Goal: Transaction & Acquisition: Purchase product/service

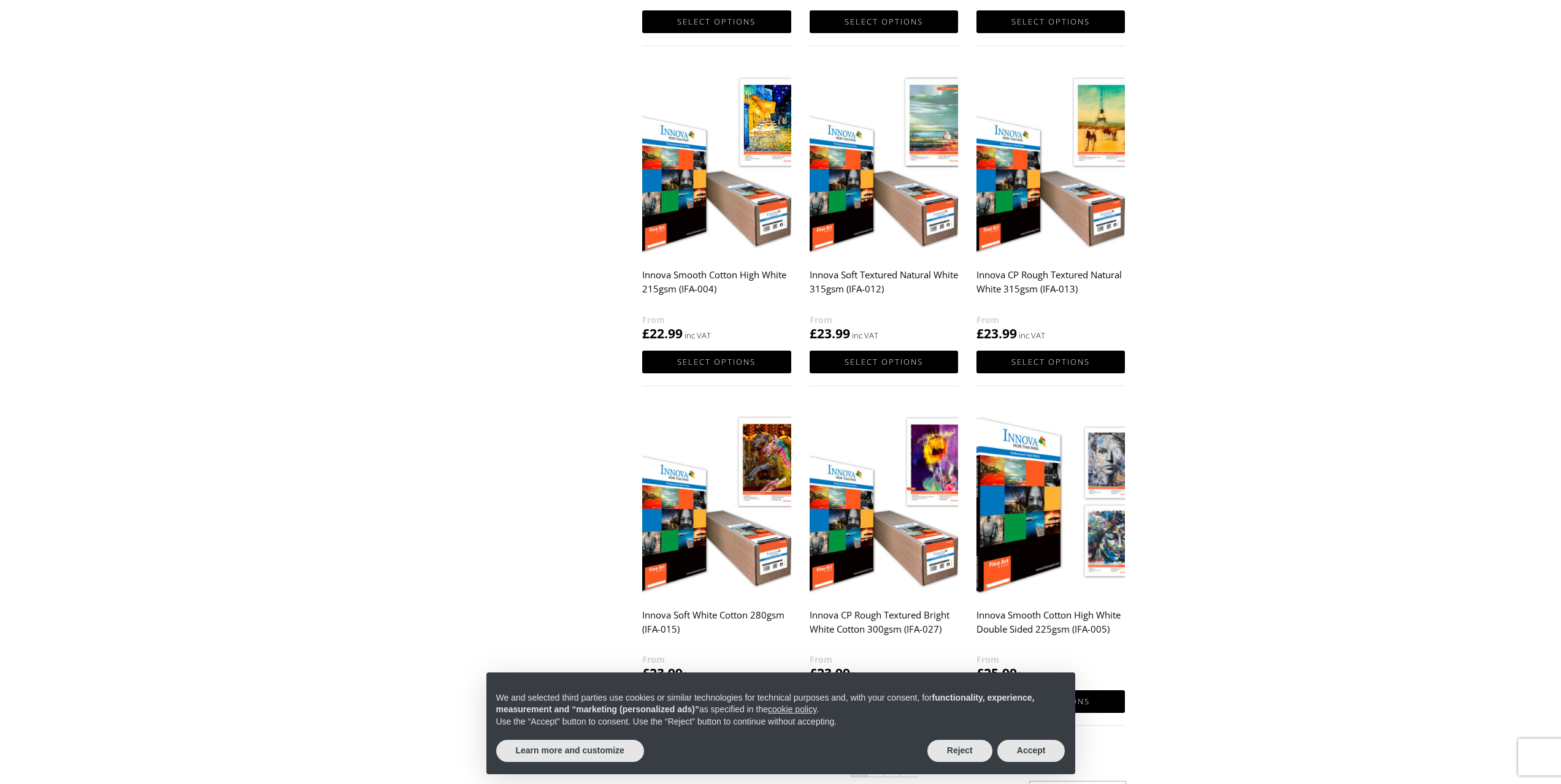
scroll to position [981, 0]
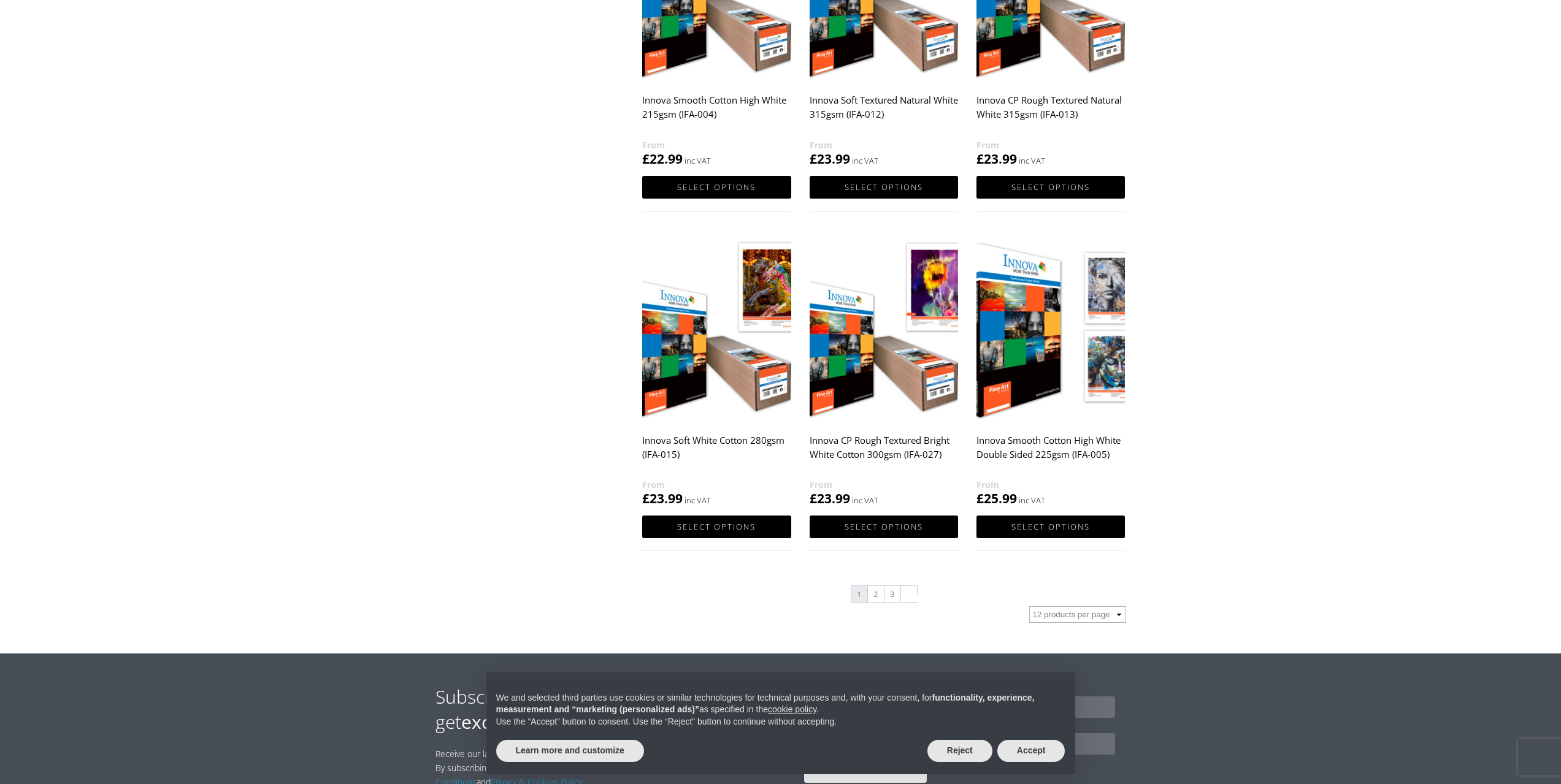
click at [694, 436] on h2 "Innova Soft White Cotton 280gsm (IFA-015)" at bounding box center [716, 453] width 149 height 49
click at [691, 441] on h2 "Innova Soft White Cotton 280gsm (IFA-015)" at bounding box center [716, 453] width 149 height 49
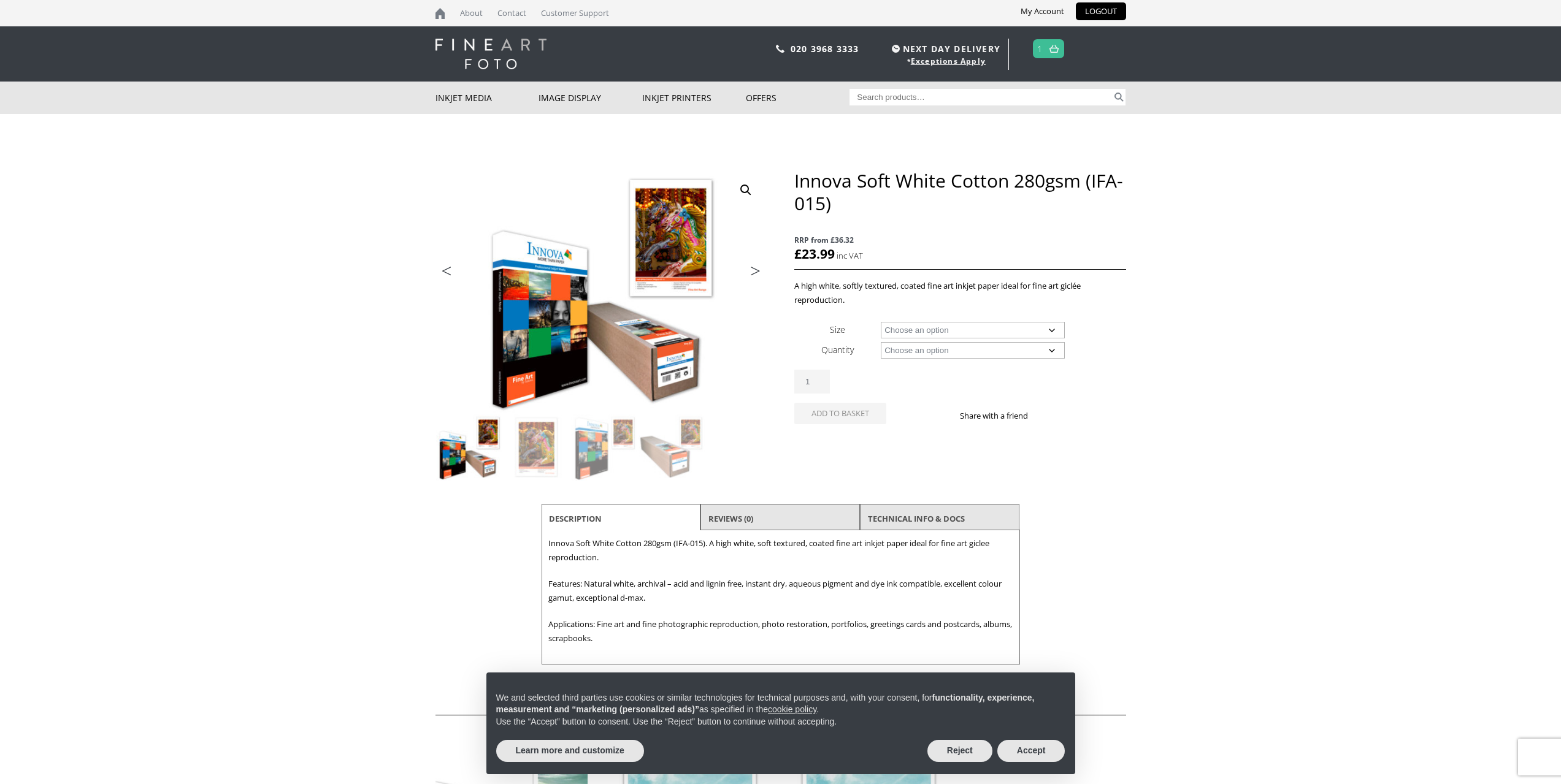
click at [927, 328] on select "Choose an option A4 Sheet A3 Sheet A3+ Sheet A2 Sheet 17" Wide Roll 24" Wide Ro…" at bounding box center [973, 330] width 184 height 16
click at [881, 322] on select "Choose an option A4 Sheet A3 Sheet A3+ Sheet A2 Sheet 17" Wide Roll 24" Wide Ro…" at bounding box center [973, 330] width 184 height 16
select select "24-wide-roll"
click at [918, 347] on select "Choose an option 15m" at bounding box center [973, 350] width 184 height 16
select select "15m"
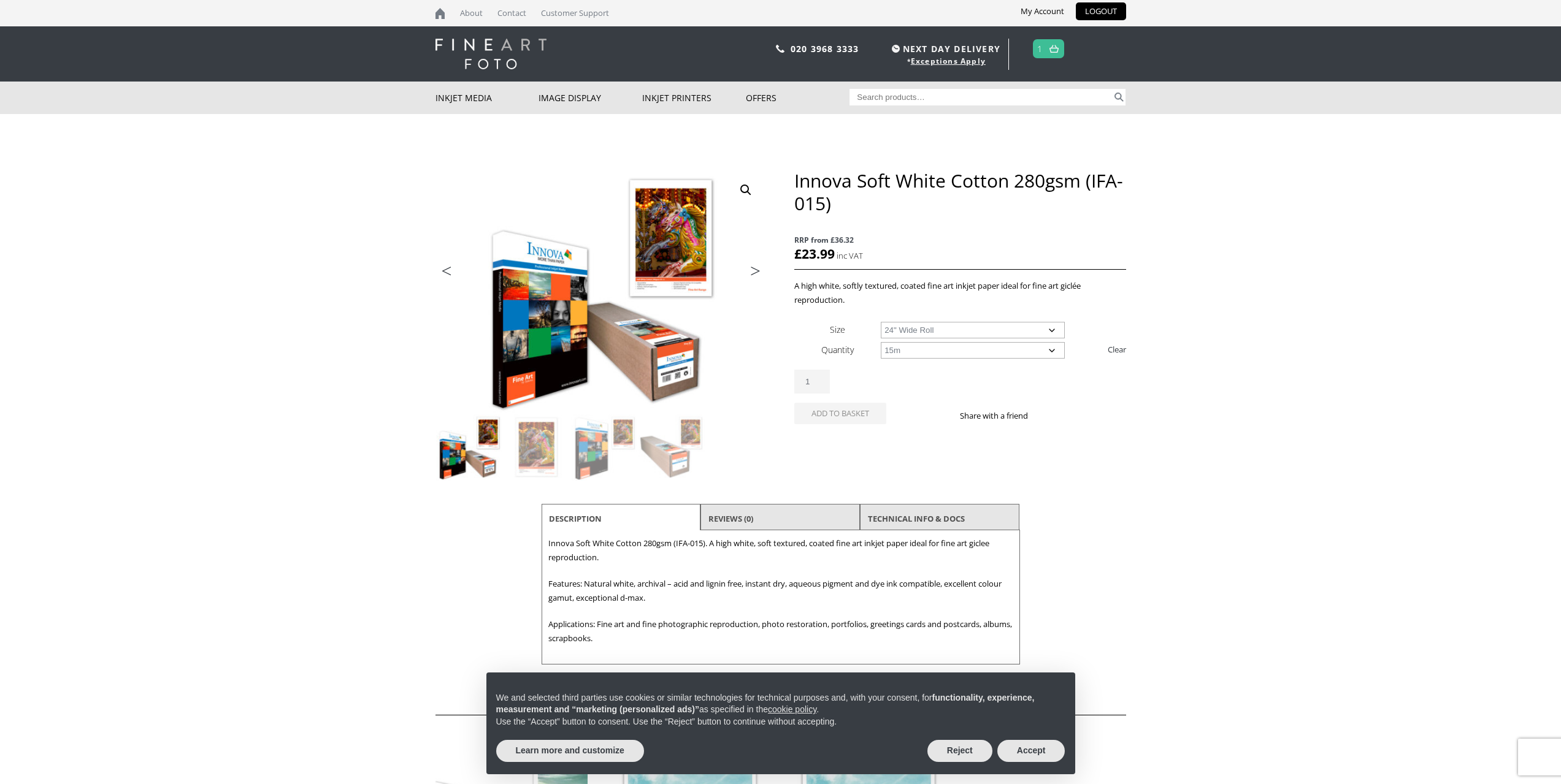
click at [881, 342] on select "Choose an option 15m" at bounding box center [973, 350] width 184 height 16
select select "24-wide-roll"
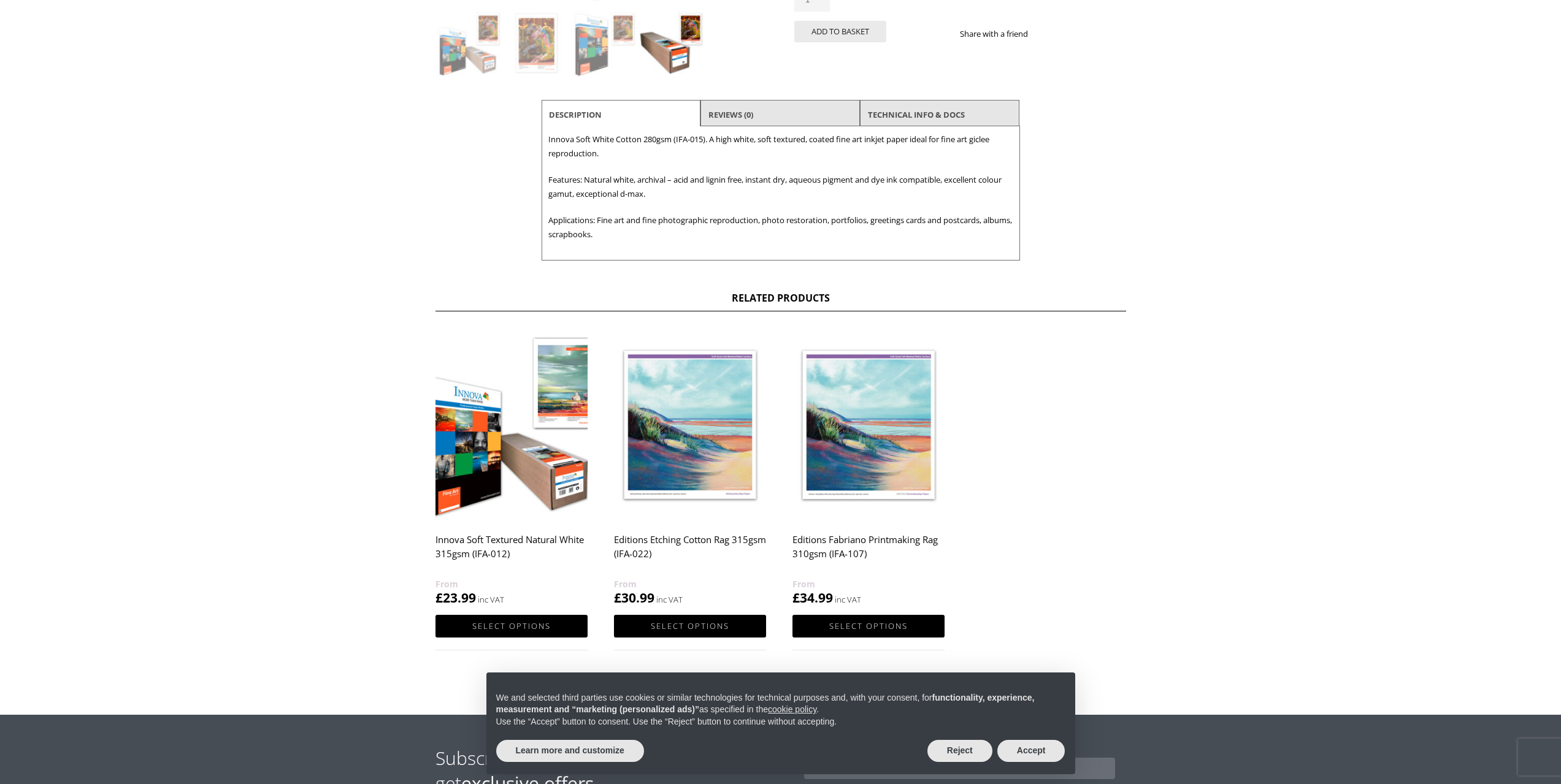
scroll to position [429, 0]
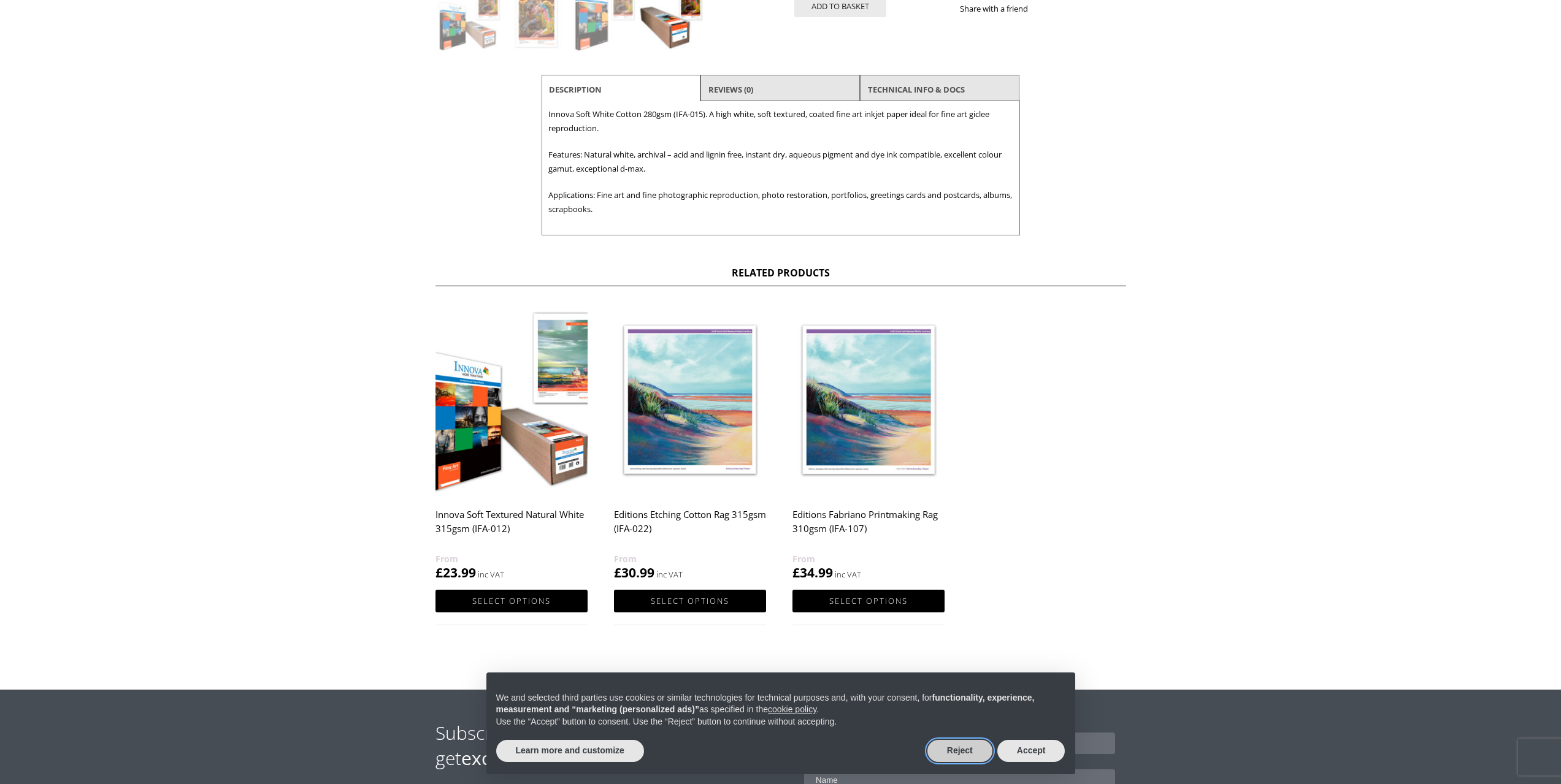
click at [948, 754] on button "Reject" at bounding box center [959, 751] width 65 height 22
